Goal: Task Accomplishment & Management: Manage account settings

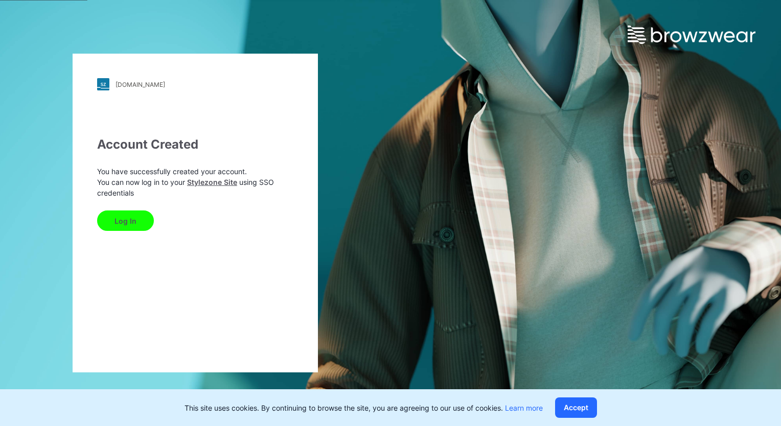
click at [123, 226] on button "Log In" at bounding box center [125, 221] width 57 height 20
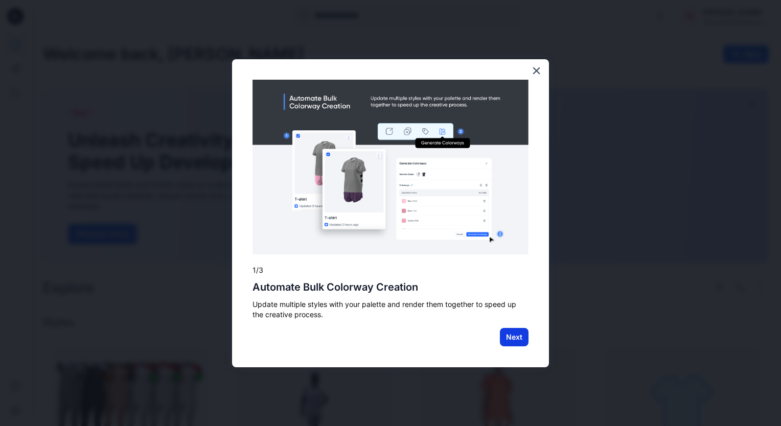
click at [509, 337] on button "Next" at bounding box center [514, 337] width 29 height 18
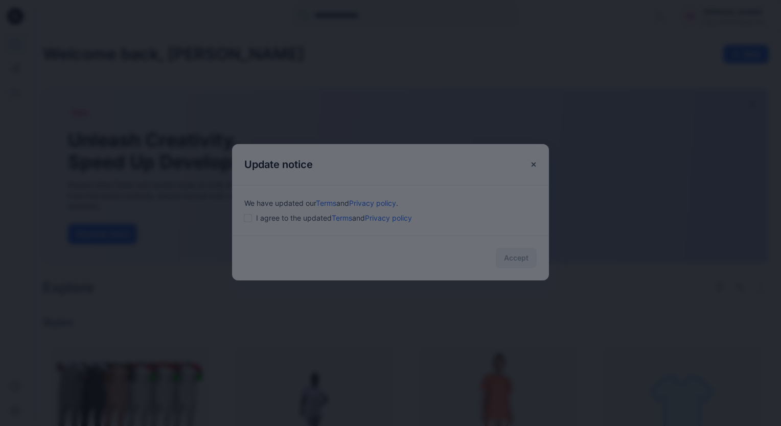
click at [251, 219] on div at bounding box center [390, 213] width 781 height 426
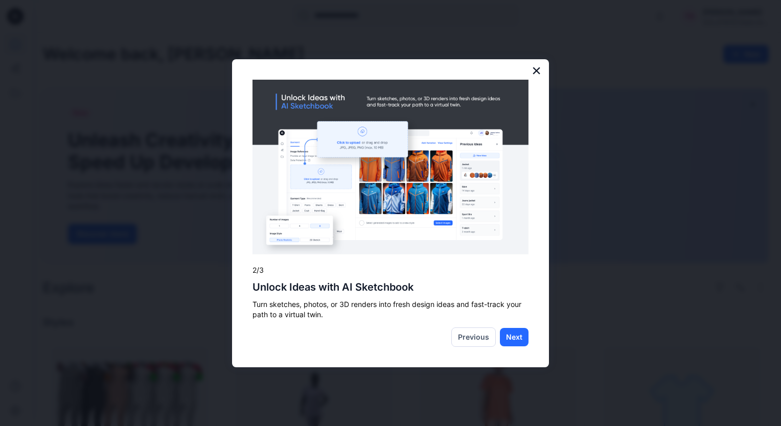
click at [535, 75] on button "×" at bounding box center [536, 70] width 10 height 16
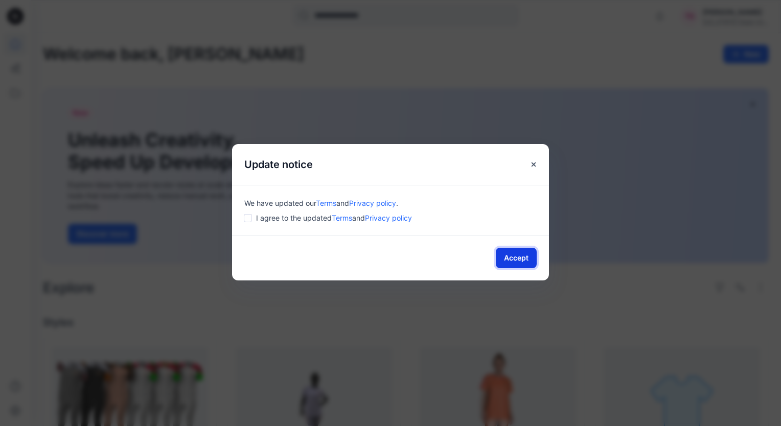
click at [510, 256] on button "Accept" at bounding box center [516, 258] width 41 height 20
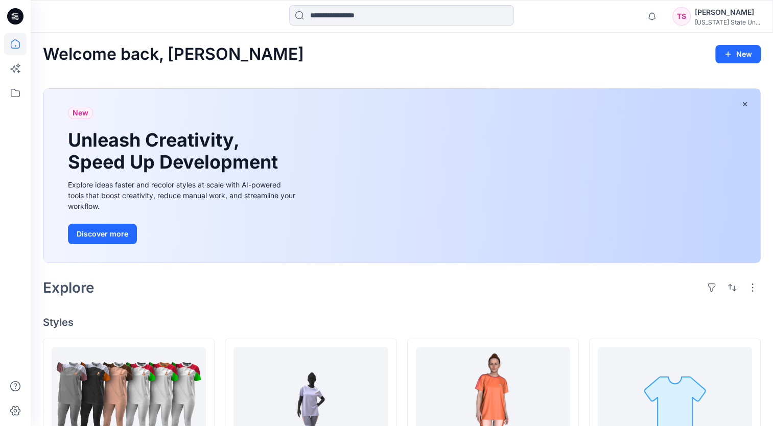
click at [711, 16] on div "[PERSON_NAME]" at bounding box center [727, 12] width 65 height 12
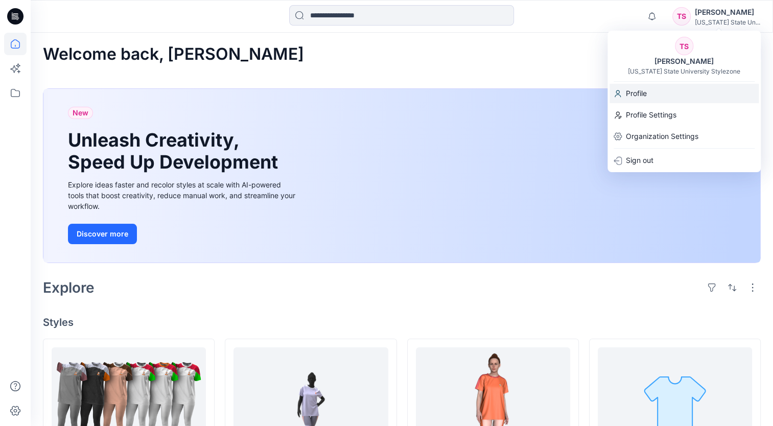
click at [643, 97] on p "Profile" at bounding box center [636, 93] width 21 height 19
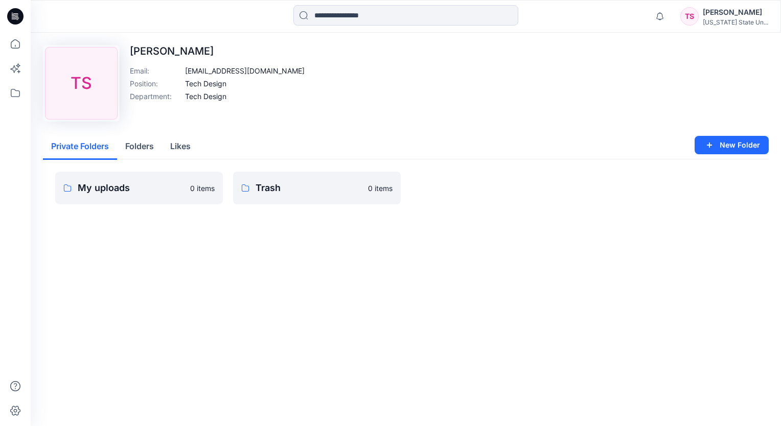
click at [736, 11] on div "Ty Smithton" at bounding box center [735, 12] width 65 height 12
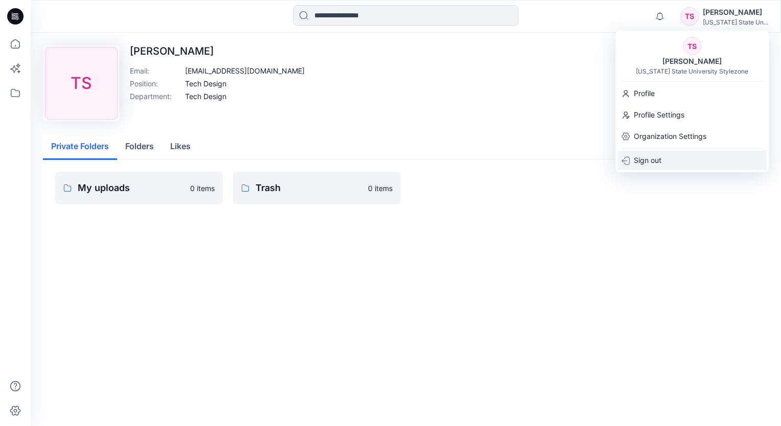
click at [669, 158] on div "Sign out" at bounding box center [691, 160] width 149 height 19
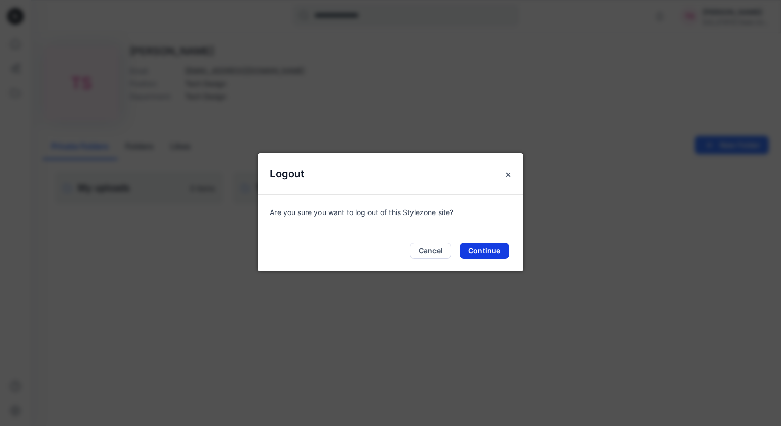
click at [486, 249] on button "Continue" at bounding box center [484, 251] width 50 height 16
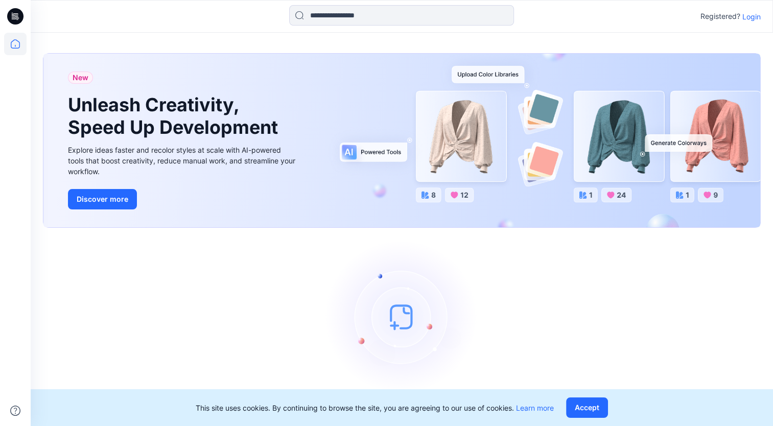
click at [749, 21] on p "Login" at bounding box center [751, 16] width 18 height 11
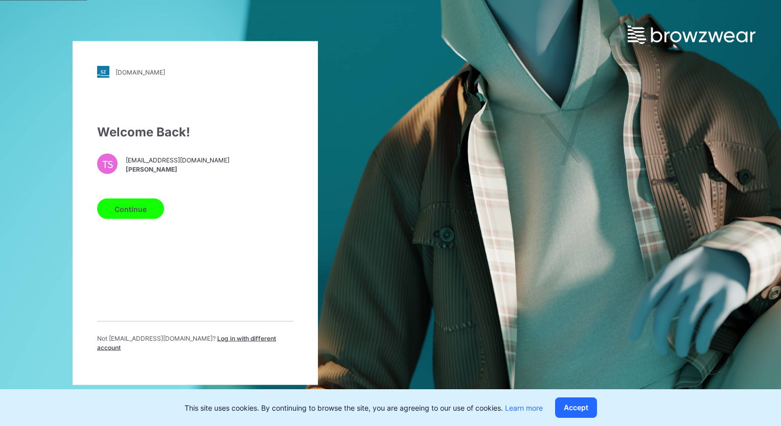
click at [136, 217] on button "Continue" at bounding box center [130, 209] width 67 height 20
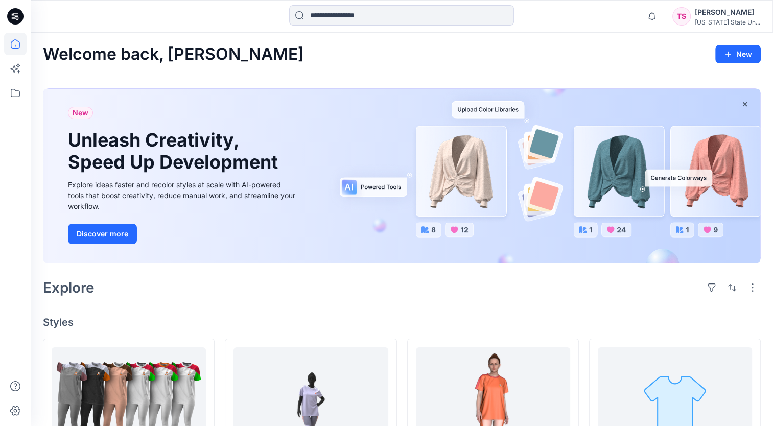
click at [710, 16] on div "[PERSON_NAME]" at bounding box center [727, 12] width 65 height 12
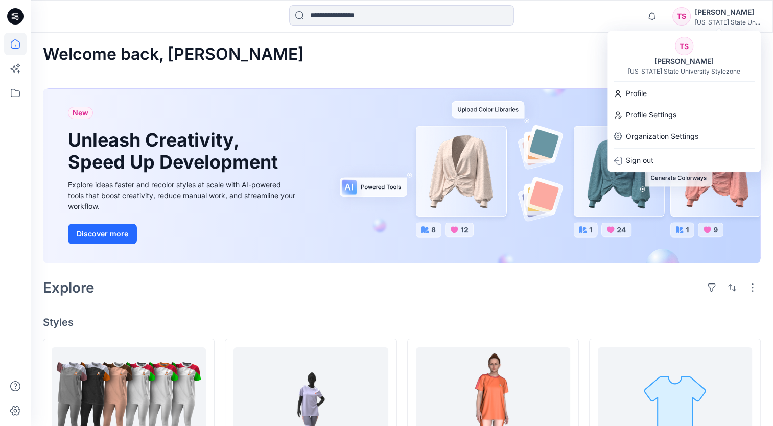
click at [683, 50] on div "TS" at bounding box center [684, 46] width 18 height 18
